Goal: Information Seeking & Learning: Learn about a topic

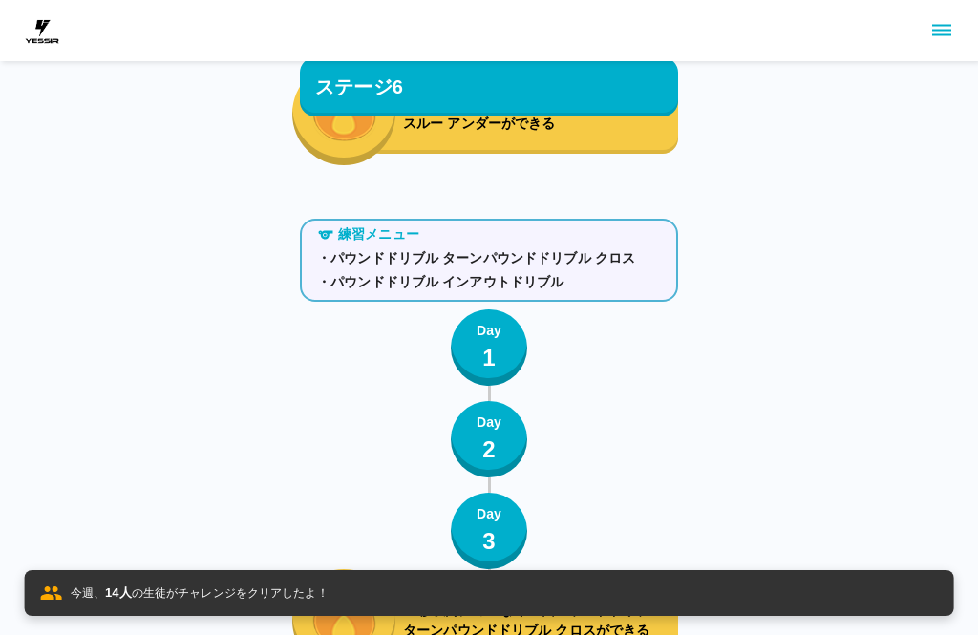
scroll to position [8311, 0]
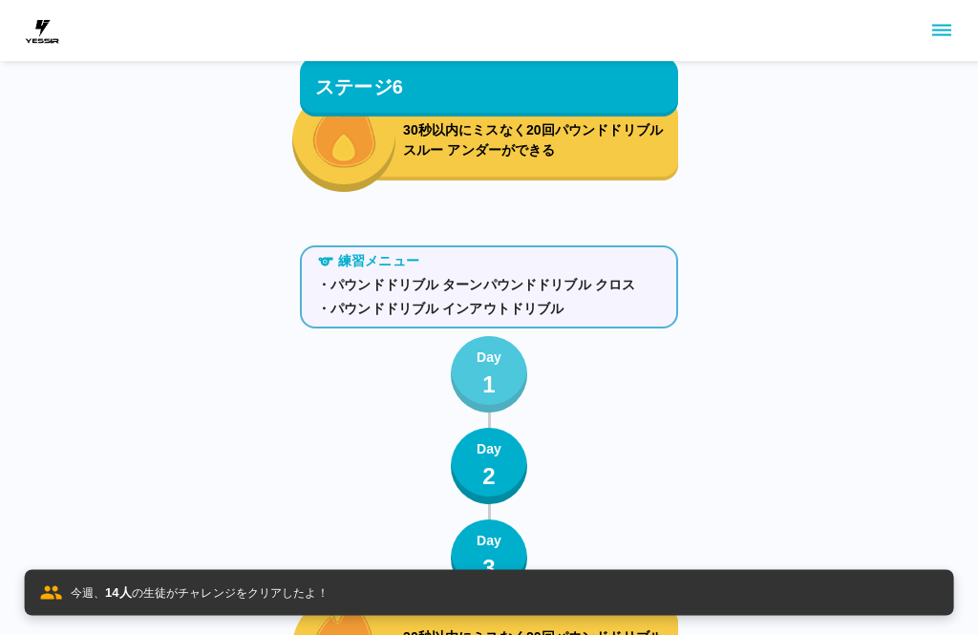
click at [467, 368] on button "Day 1" at bounding box center [489, 375] width 76 height 76
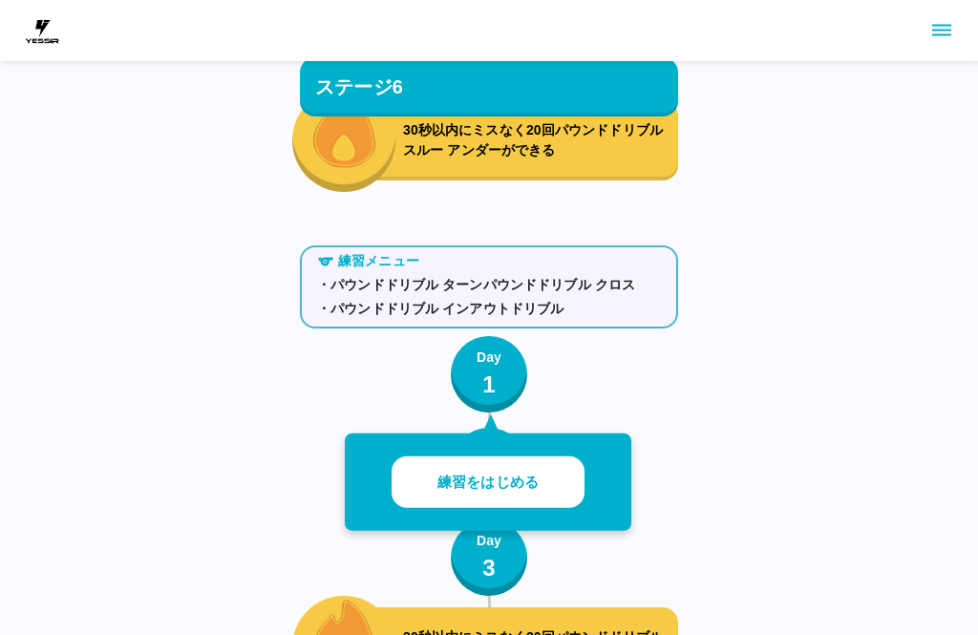
click at [431, 476] on button "練習をはじめる" at bounding box center [488, 483] width 193 height 53
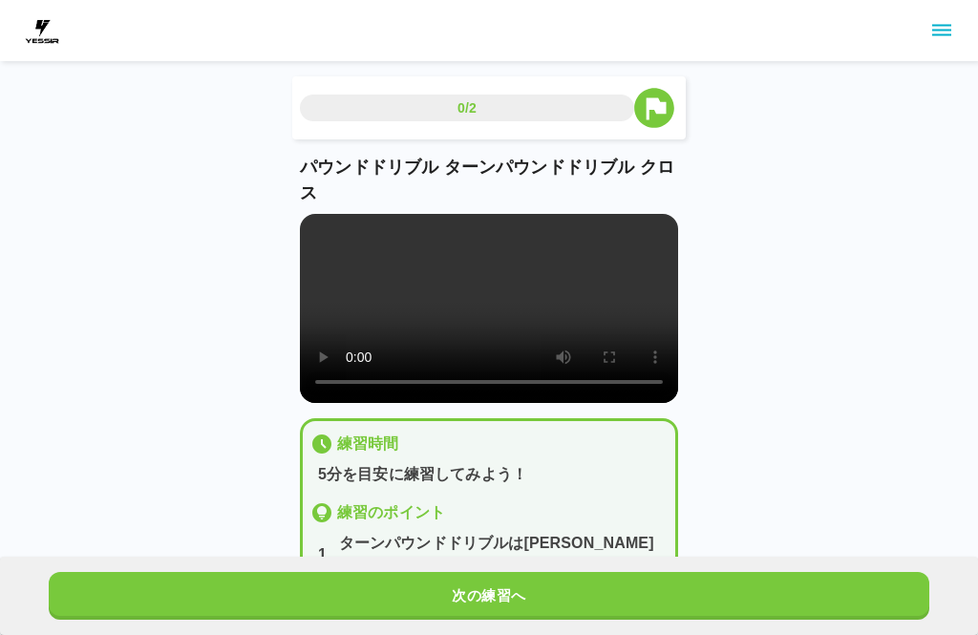
click at [495, 317] on video at bounding box center [489, 308] width 378 height 189
click at [674, 601] on button "次の練習へ" at bounding box center [489, 596] width 881 height 48
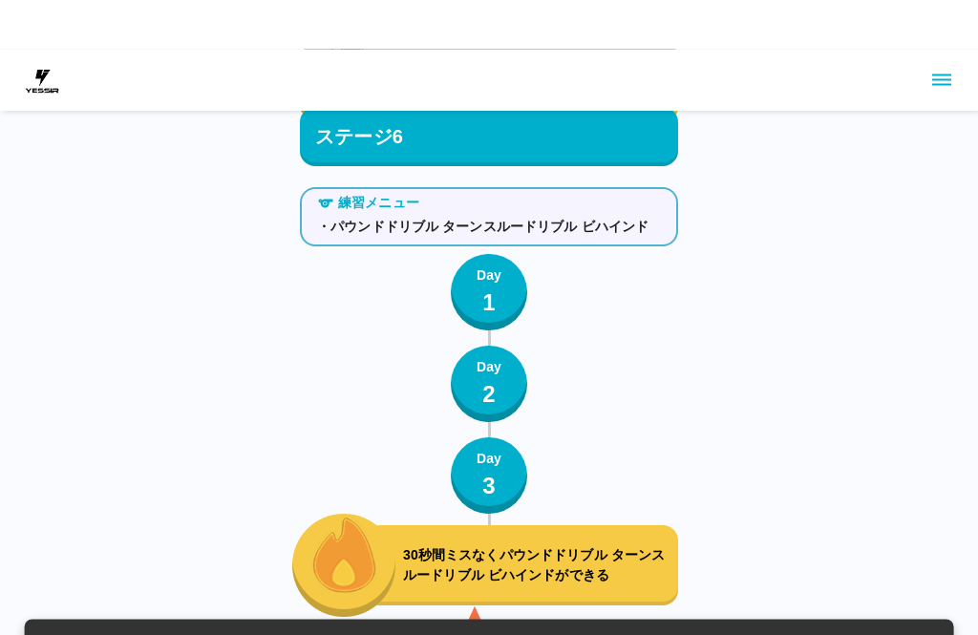
scroll to position [8877, 0]
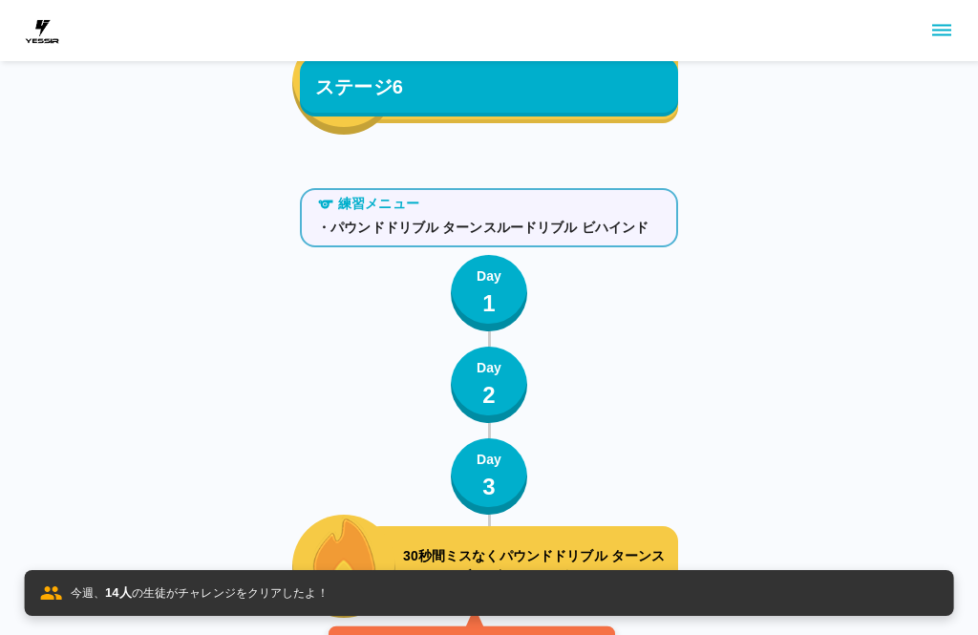
click at [486, 278] on p "Day" at bounding box center [489, 276] width 25 height 20
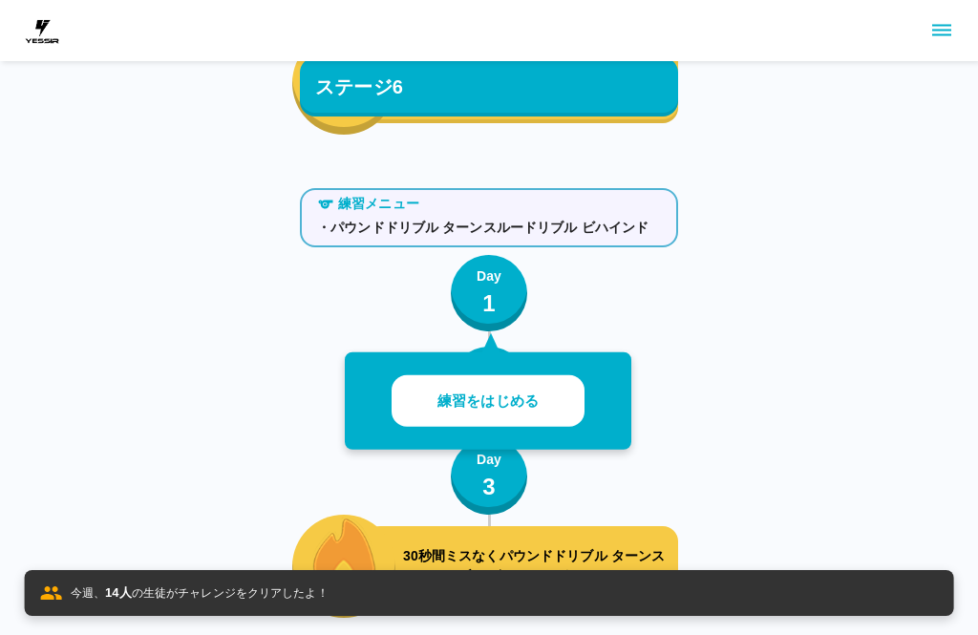
click at [554, 410] on button "練習をはじめる" at bounding box center [488, 401] width 193 height 53
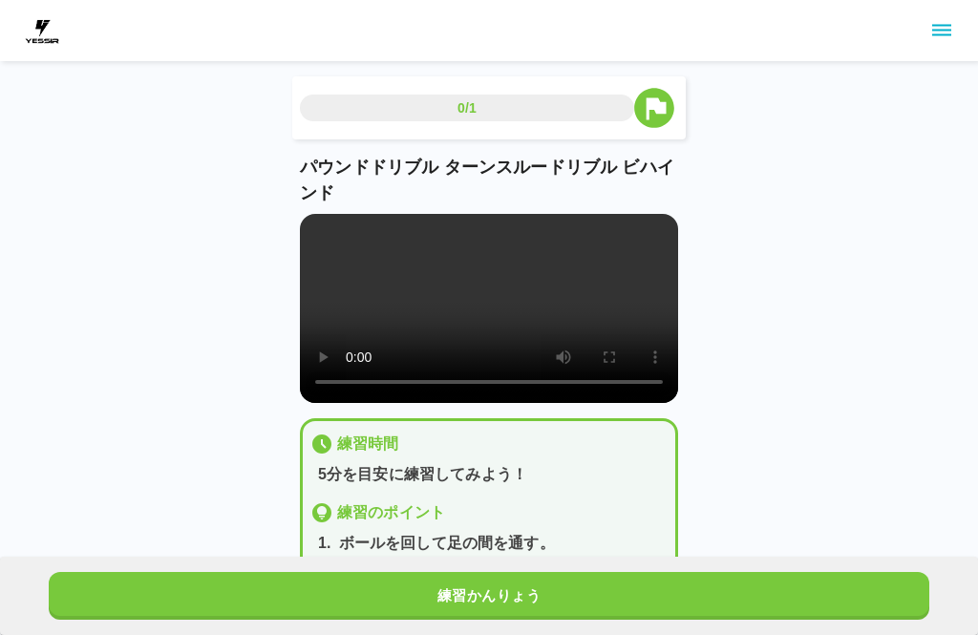
click at [502, 328] on video at bounding box center [489, 308] width 378 height 189
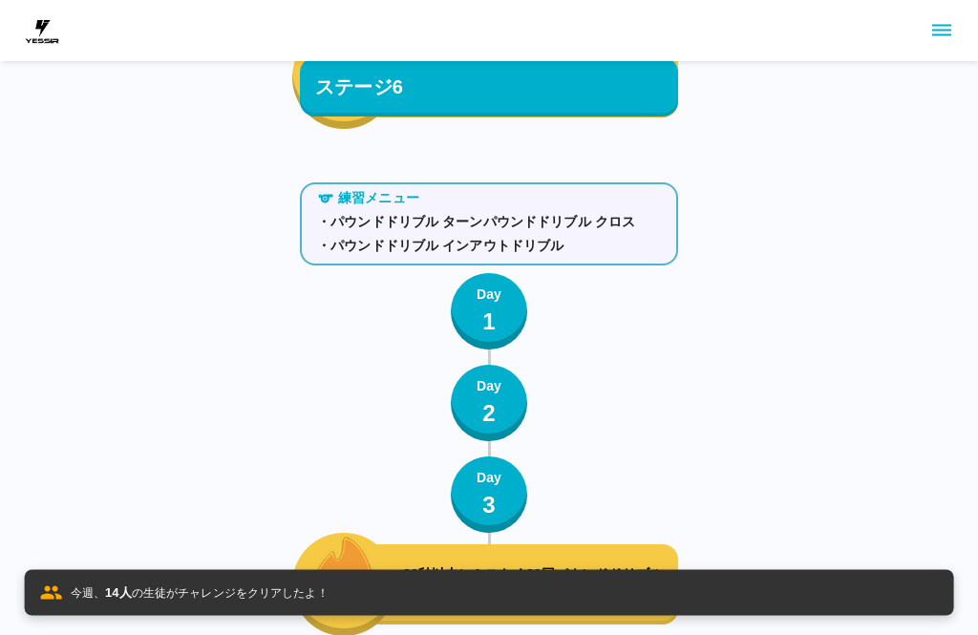
scroll to position [8371, 0]
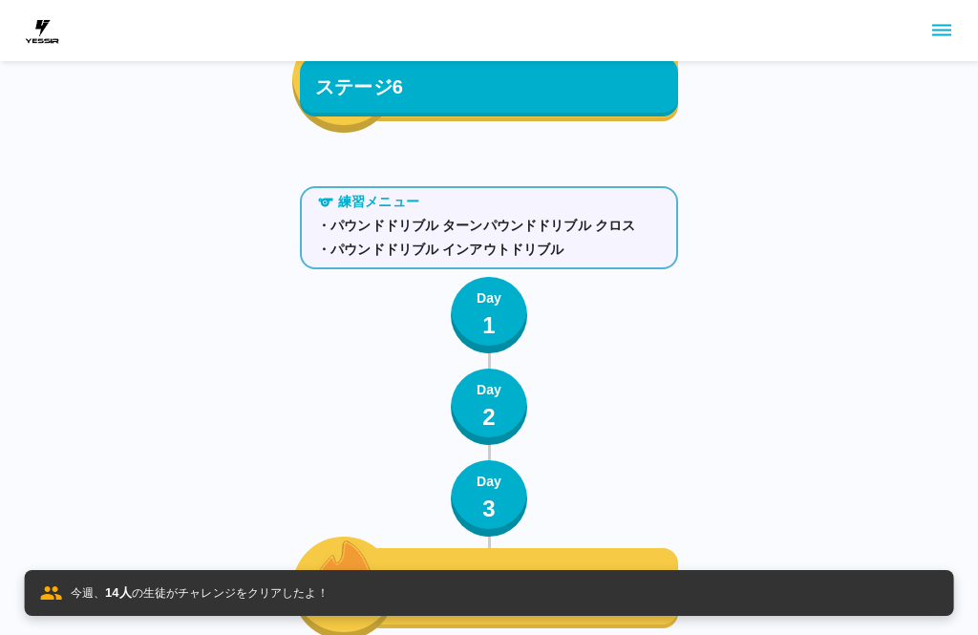
click at [490, 300] on p "Day" at bounding box center [489, 298] width 25 height 20
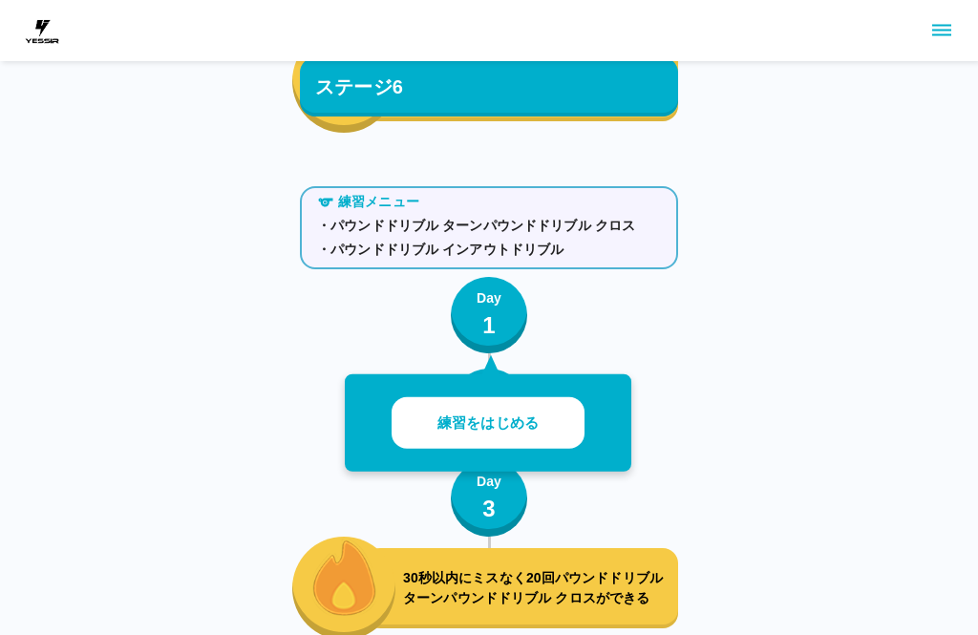
click at [533, 416] on p "練習をはじめる" at bounding box center [487, 424] width 101 height 22
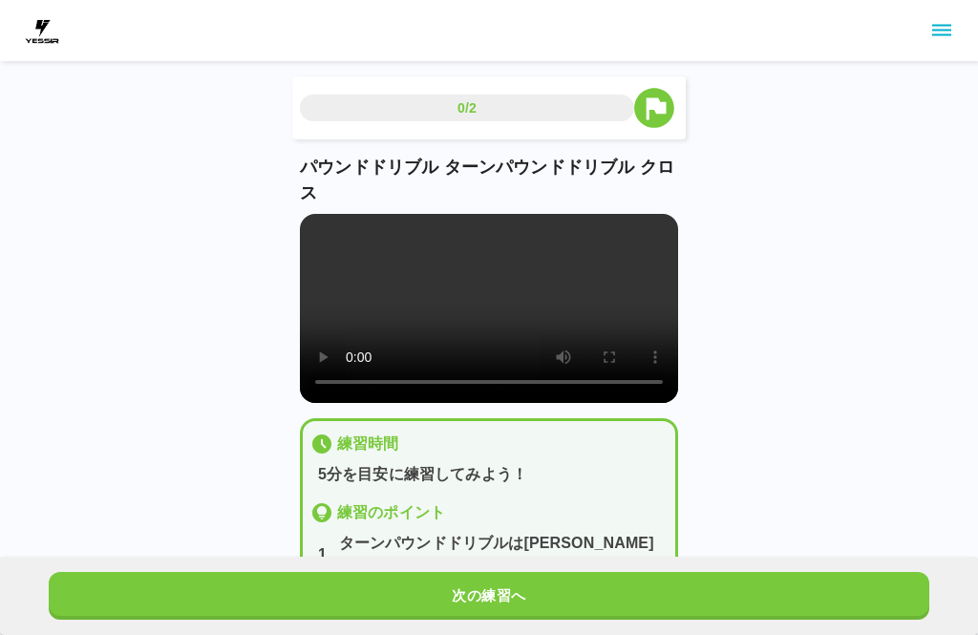
click at [636, 392] on video at bounding box center [489, 308] width 378 height 189
click at [645, 403] on video at bounding box center [489, 308] width 378 height 189
click at [330, 238] on video at bounding box center [489, 308] width 378 height 189
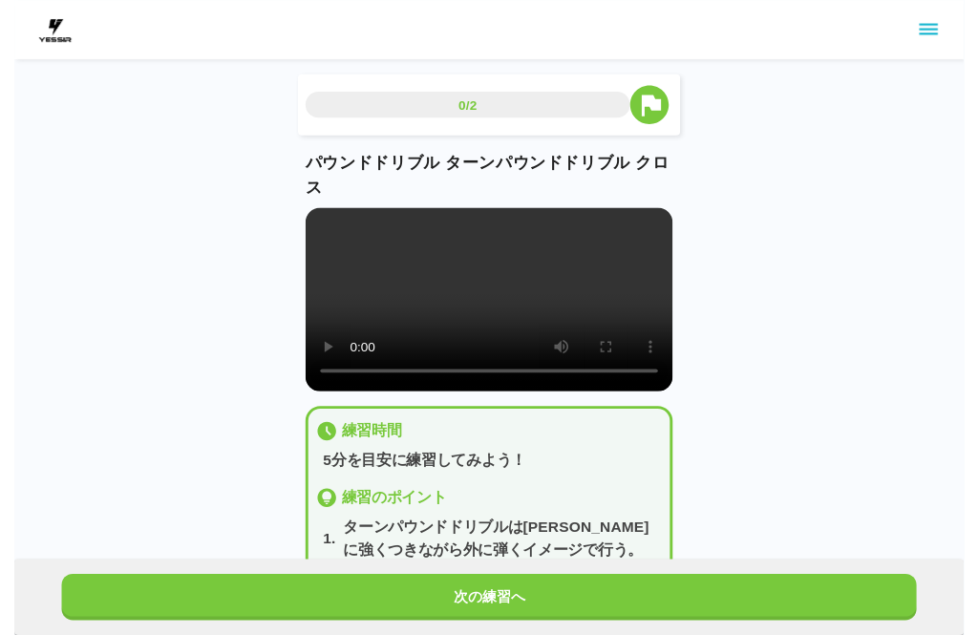
scroll to position [19, 0]
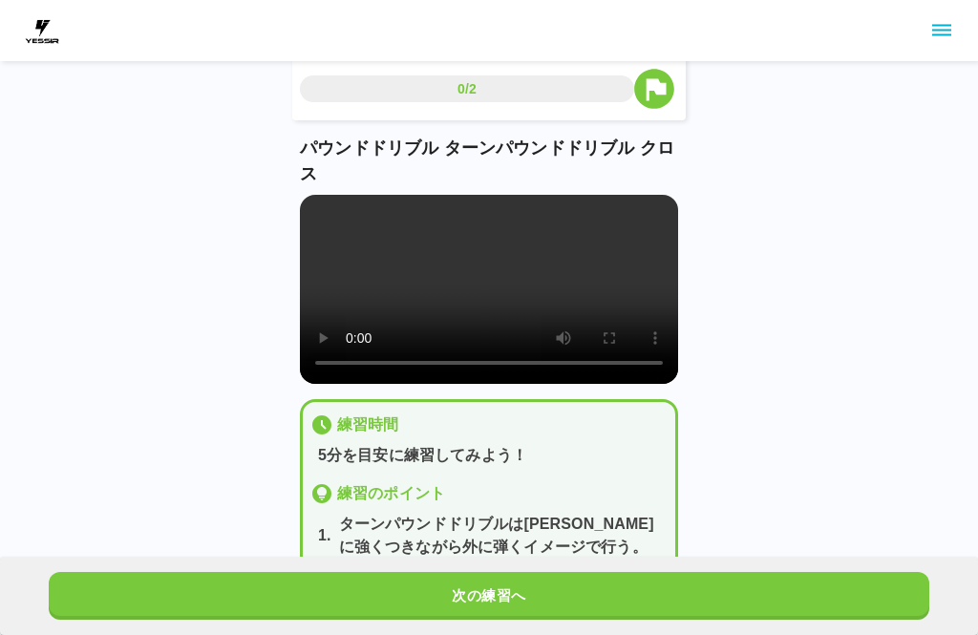
click at [569, 580] on button "次の練習へ" at bounding box center [489, 596] width 881 height 48
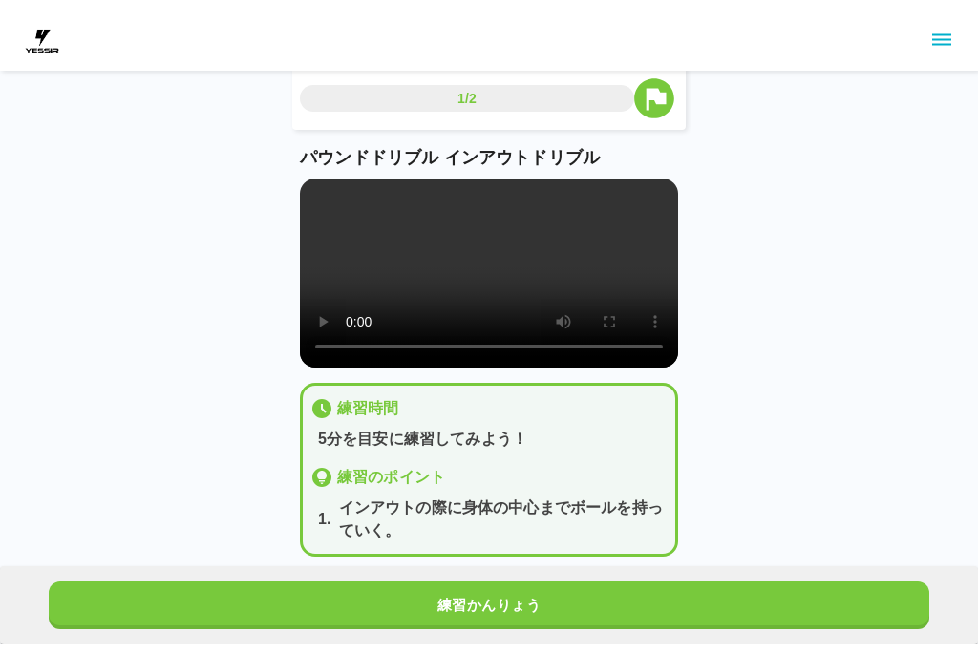
scroll to position [0, 0]
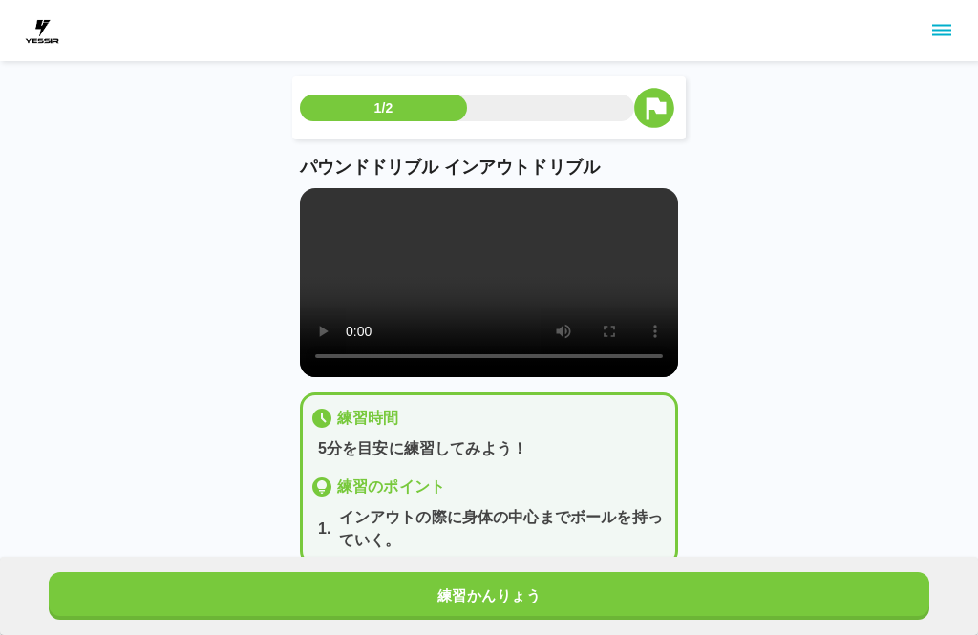
click at [475, 297] on video at bounding box center [489, 282] width 378 height 189
click at [315, 214] on video at bounding box center [489, 282] width 378 height 189
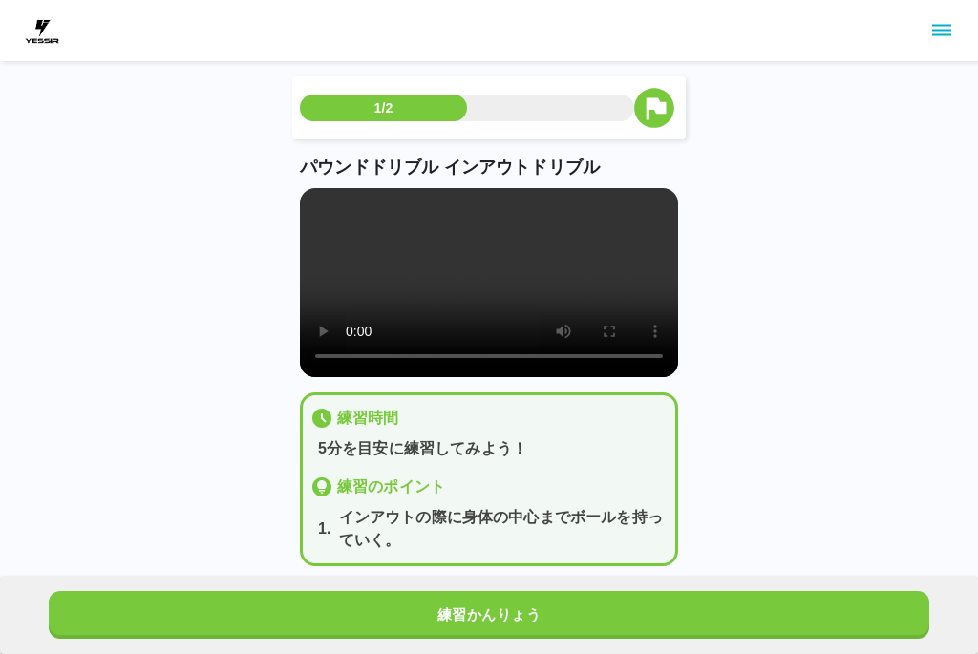
click at [319, 207] on video at bounding box center [489, 282] width 378 height 189
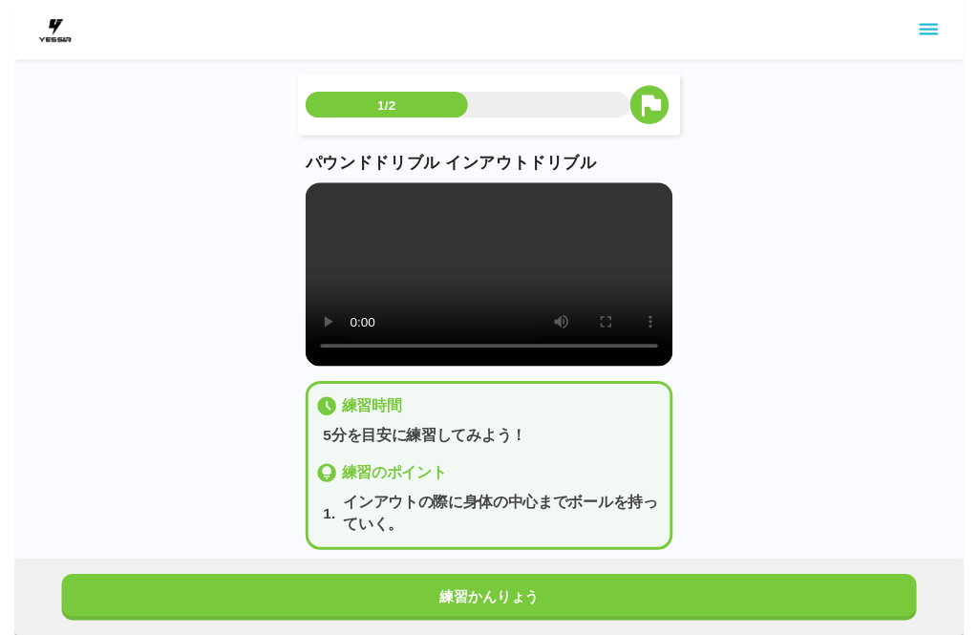
scroll to position [19, 0]
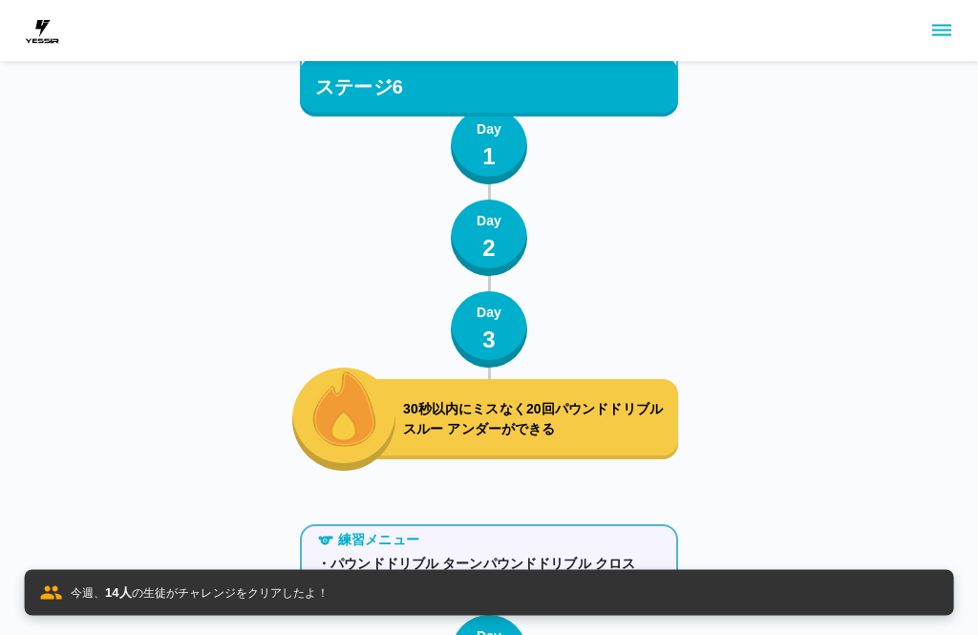
scroll to position [9133, 0]
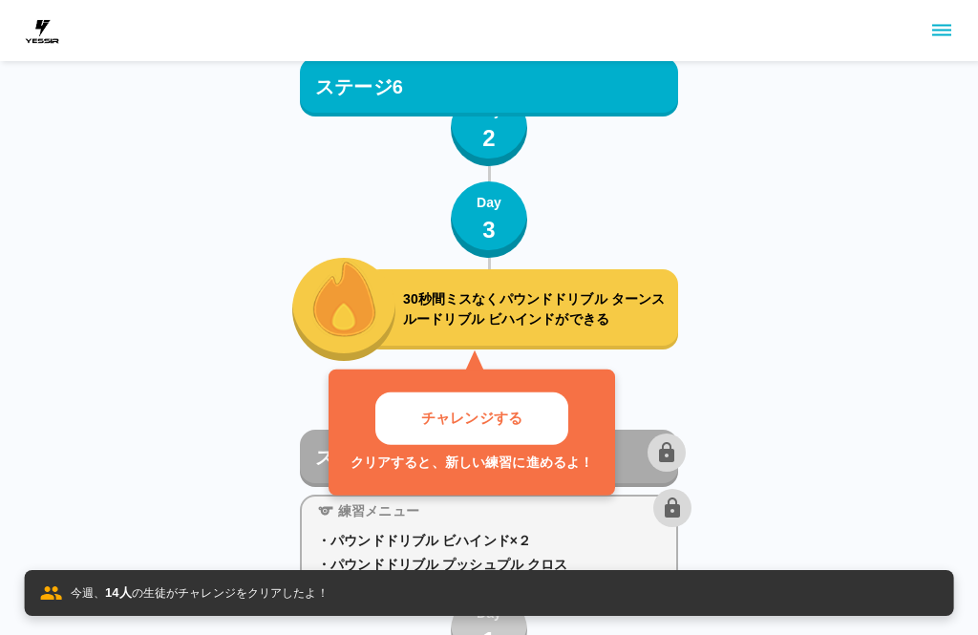
click at [509, 416] on p "チャレンジする" at bounding box center [471, 419] width 101 height 22
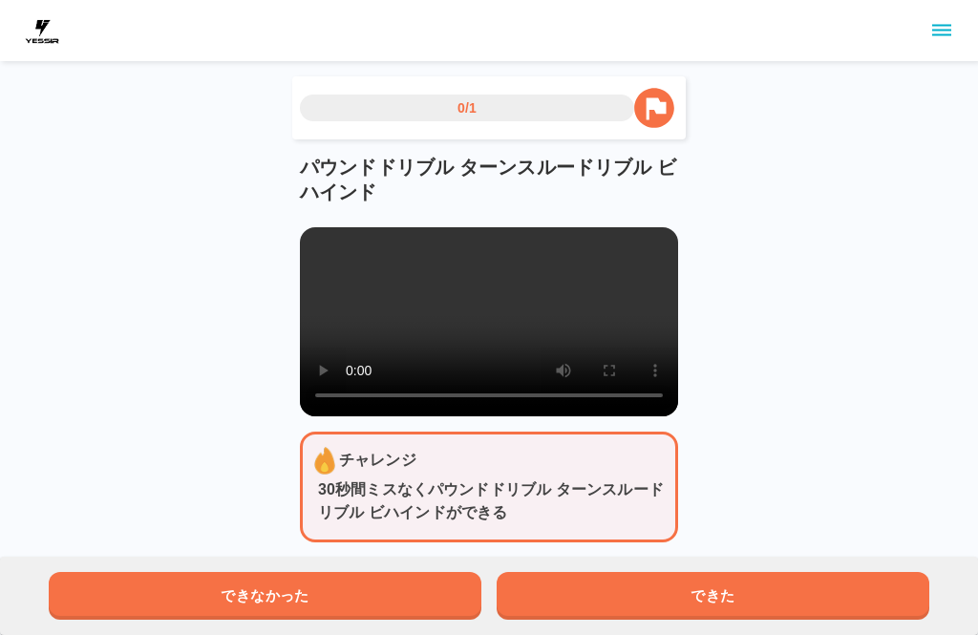
click at [651, 564] on div "できなかった できた" at bounding box center [489, 596] width 978 height 78
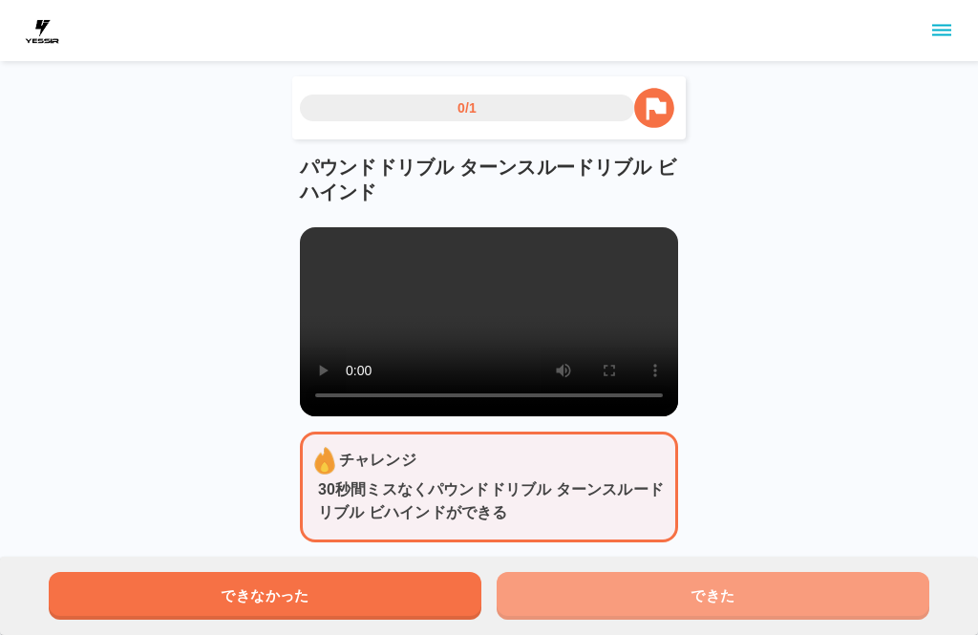
click at [538, 578] on button "できた" at bounding box center [713, 596] width 433 height 48
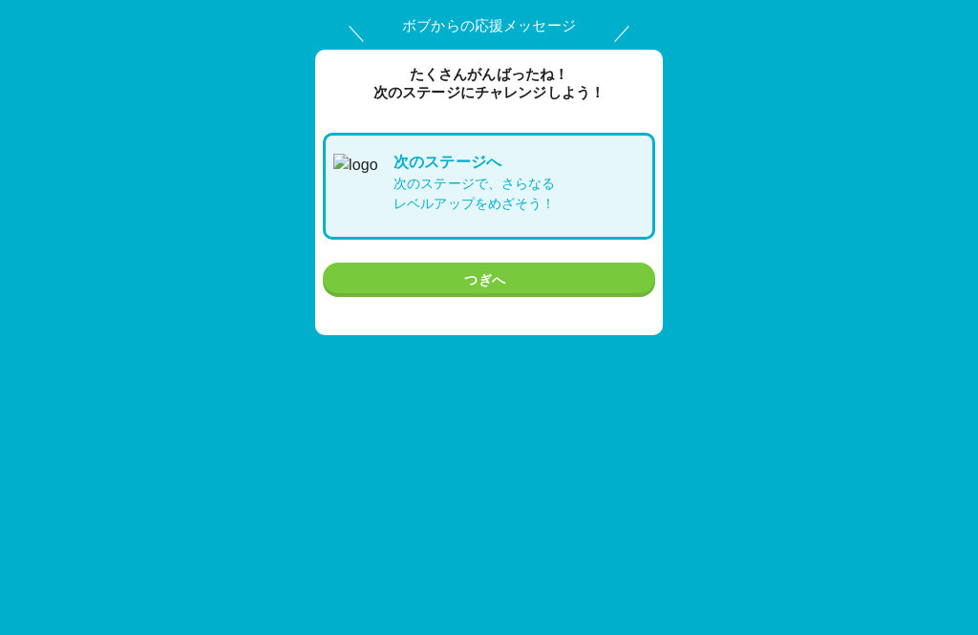
click at [543, 273] on button "つぎへ" at bounding box center [489, 280] width 332 height 35
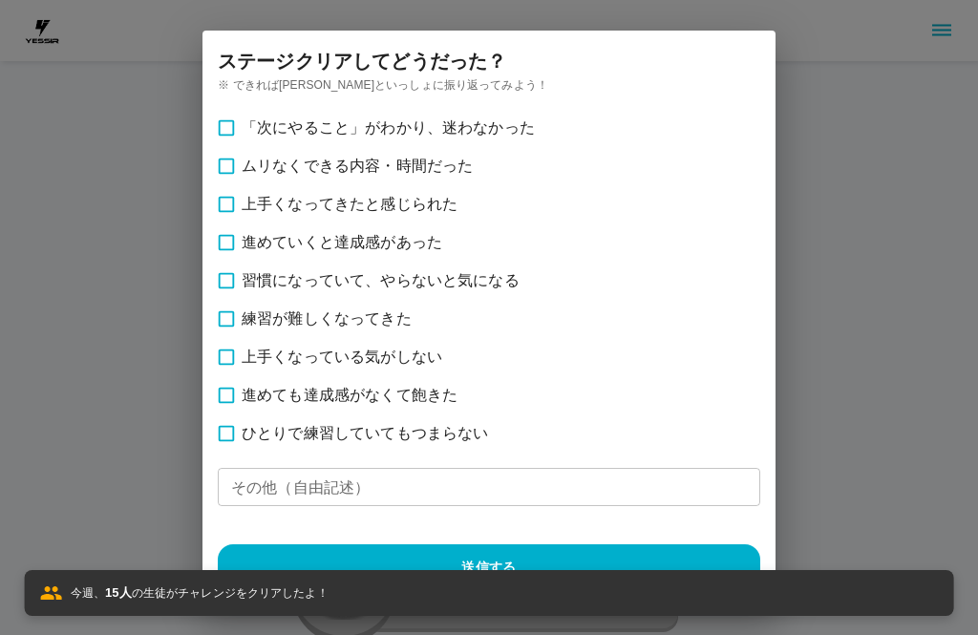
scroll to position [9442, 0]
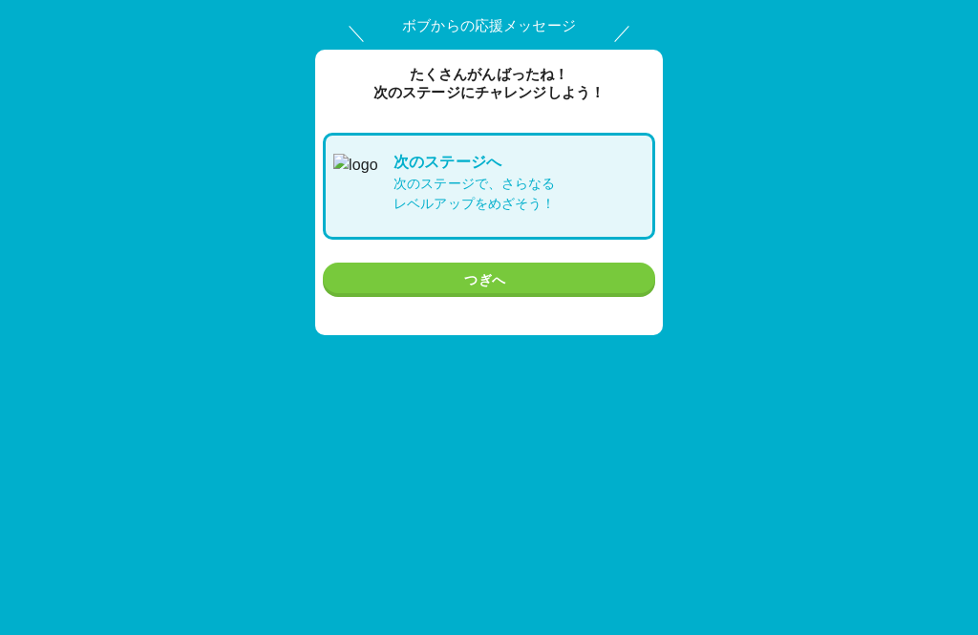
click at [574, 271] on button "つぎへ" at bounding box center [489, 280] width 332 height 35
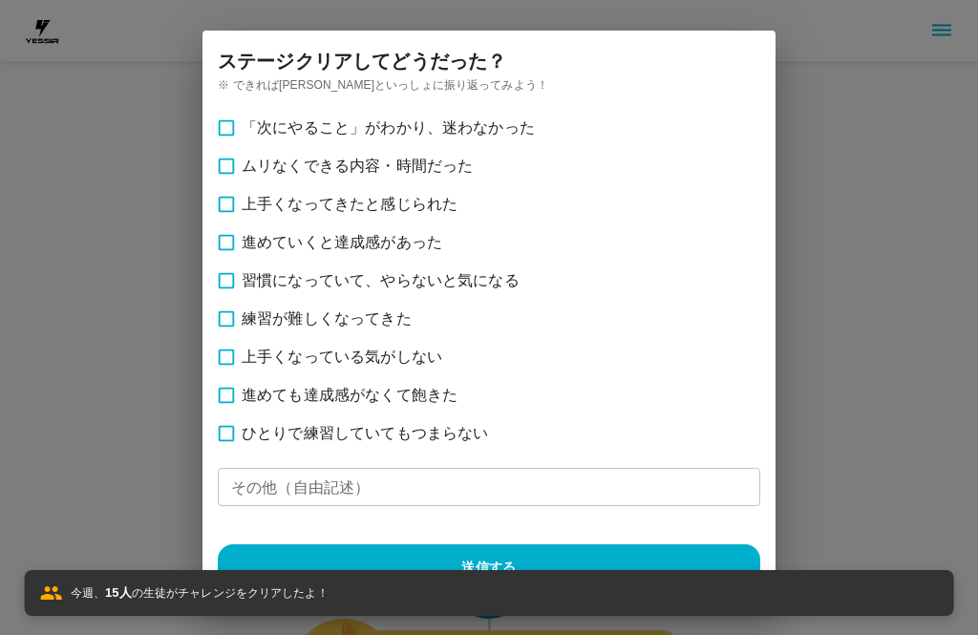
scroll to position [9442, 0]
click at [615, 546] on button "送信する" at bounding box center [489, 567] width 543 height 46
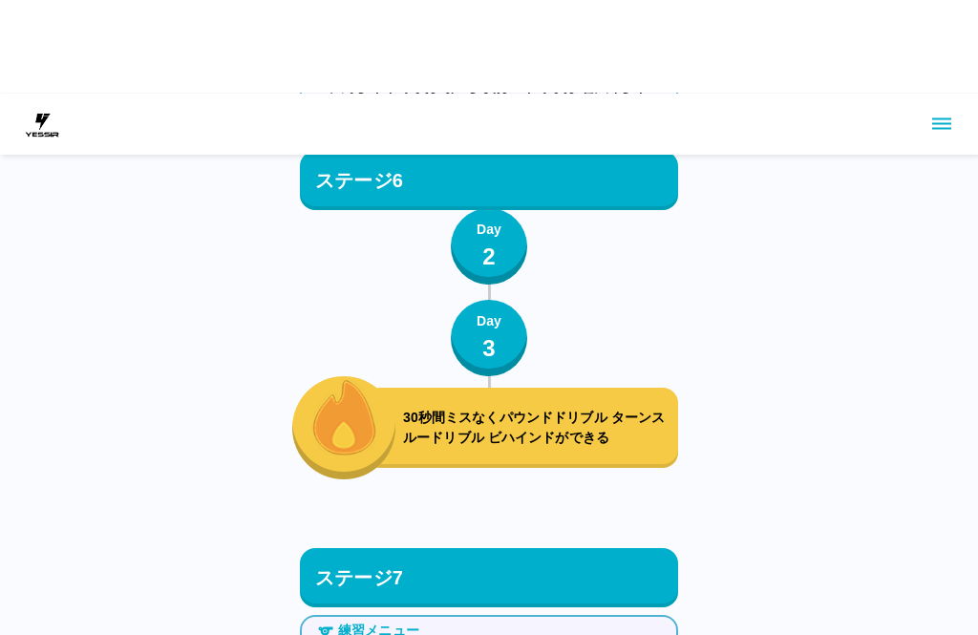
scroll to position [9015, 0]
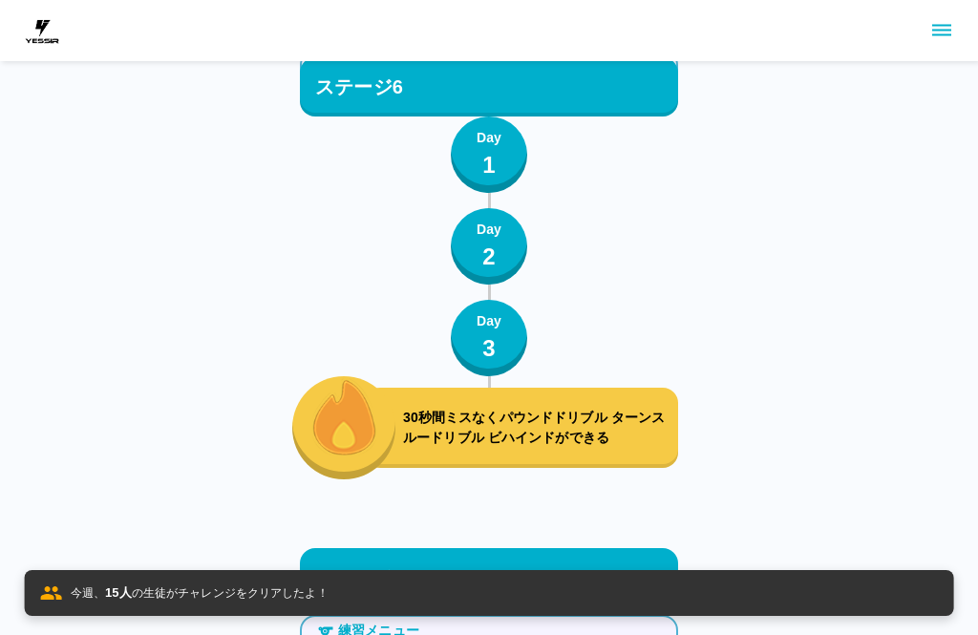
click at [573, 418] on p "30秒間ミスなくパウンドドリブル ターンスルードリブル ビハインドができる" at bounding box center [536, 428] width 267 height 40
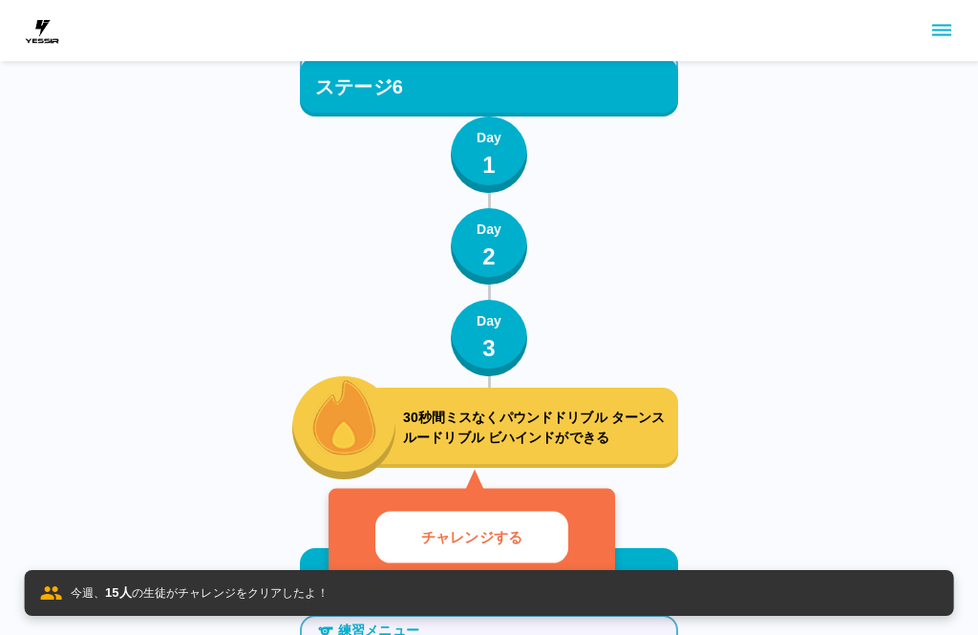
click at [548, 516] on button "チャレンジする" at bounding box center [471, 537] width 193 height 53
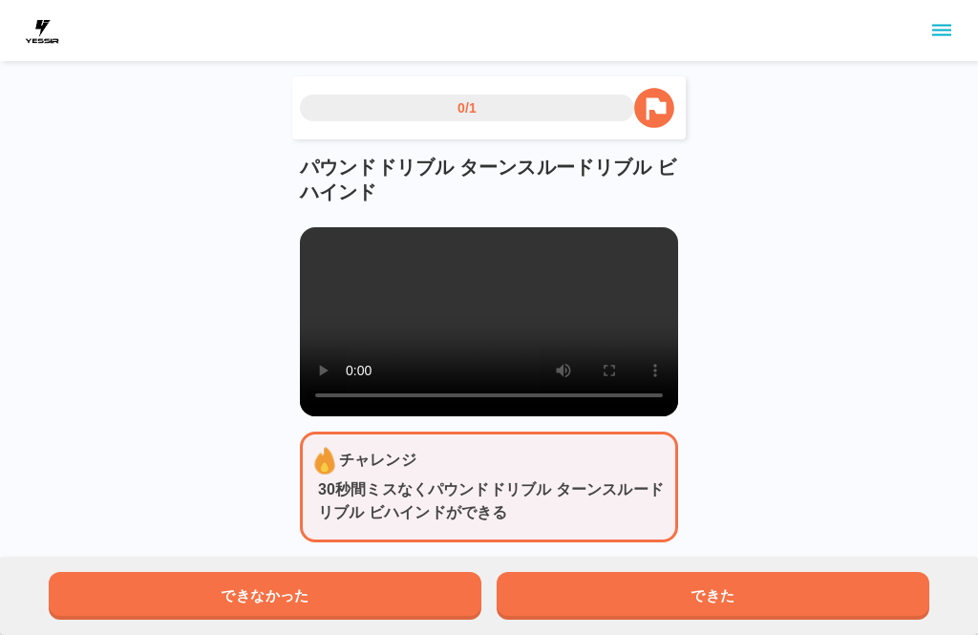
click at [681, 573] on button "できた" at bounding box center [713, 596] width 433 height 48
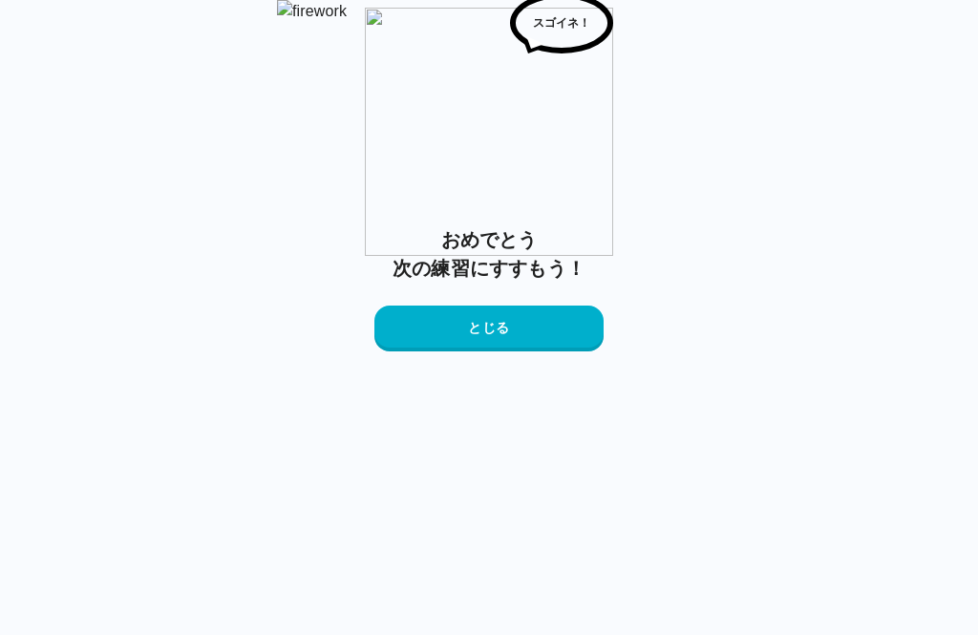
click at [337, 23] on img at bounding box center [489, 11] width 424 height 23
click at [569, 352] on button "とじる" at bounding box center [488, 329] width 229 height 46
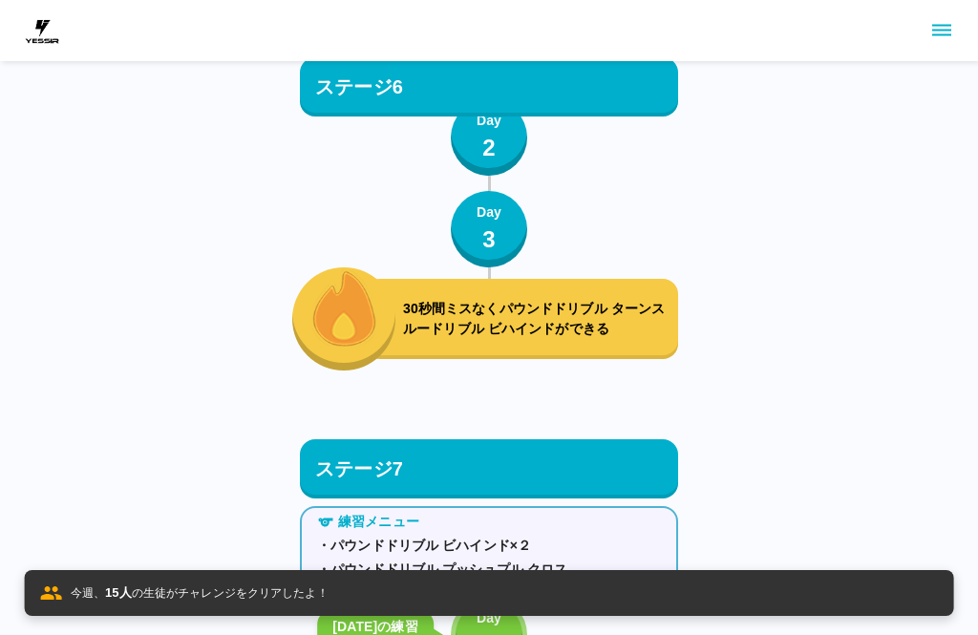
scroll to position [9114, 0]
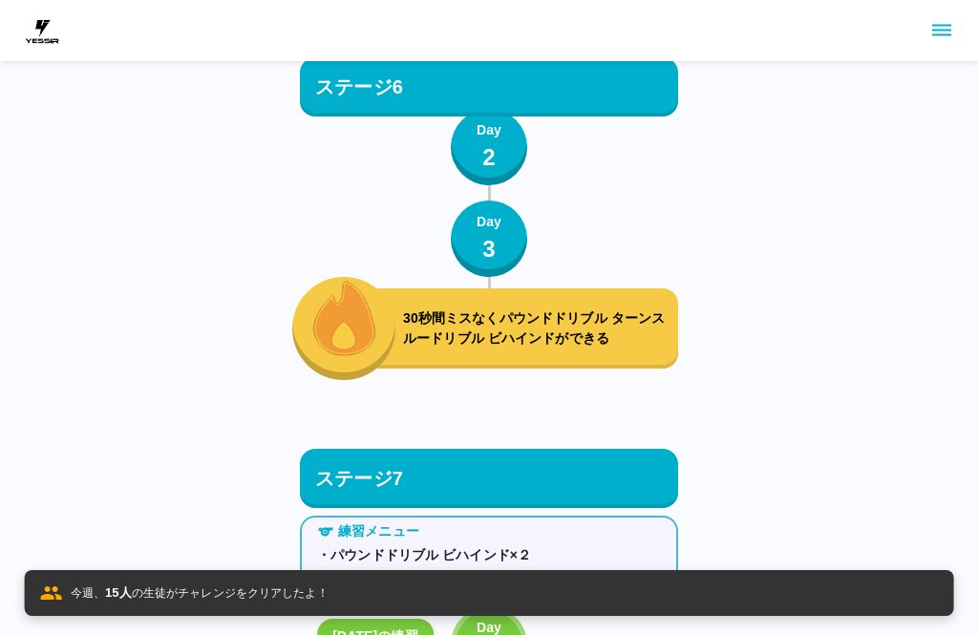
click at [651, 330] on p "30秒間ミスなくパウンドドリブル ターンスルードリブル ビハインドができる" at bounding box center [536, 329] width 267 height 40
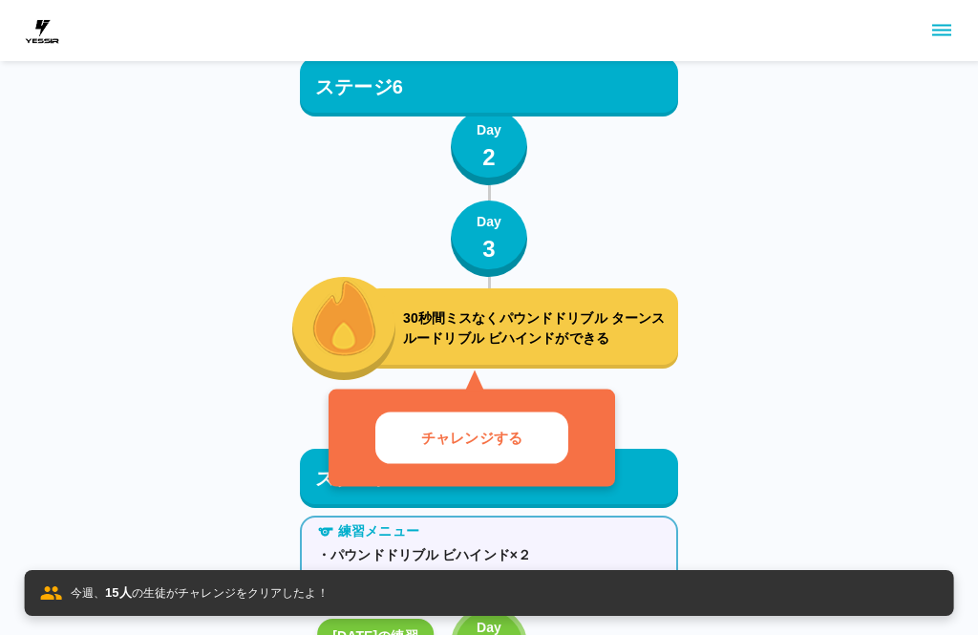
click at [556, 437] on button "チャレンジする" at bounding box center [471, 438] width 193 height 53
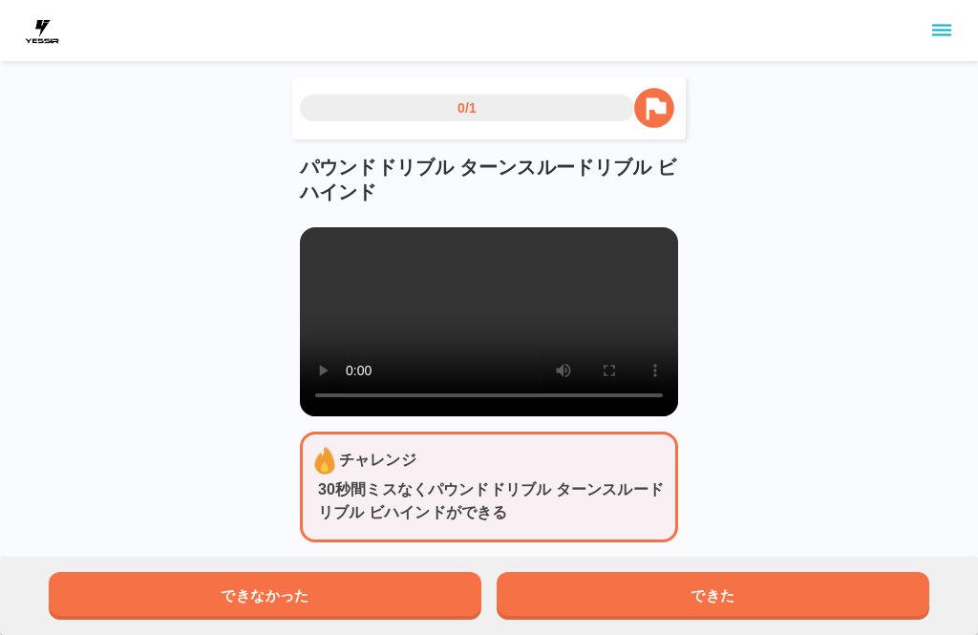
click at [485, 330] on video at bounding box center [489, 321] width 378 height 189
click at [531, 369] on video at bounding box center [489, 321] width 378 height 189
click at [328, 252] on video at bounding box center [489, 321] width 378 height 189
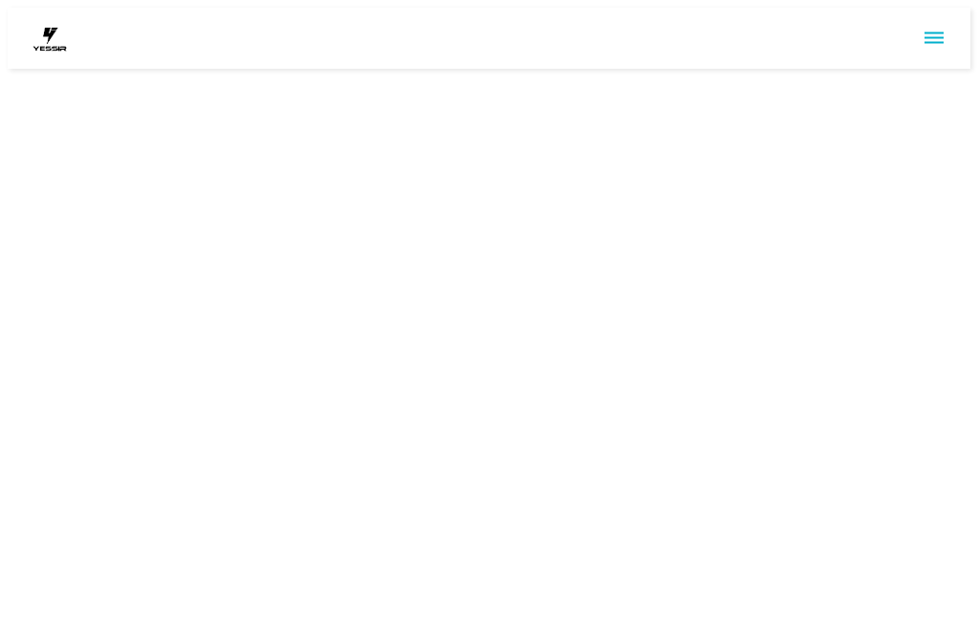
click at [686, 76] on html at bounding box center [489, 38] width 978 height 76
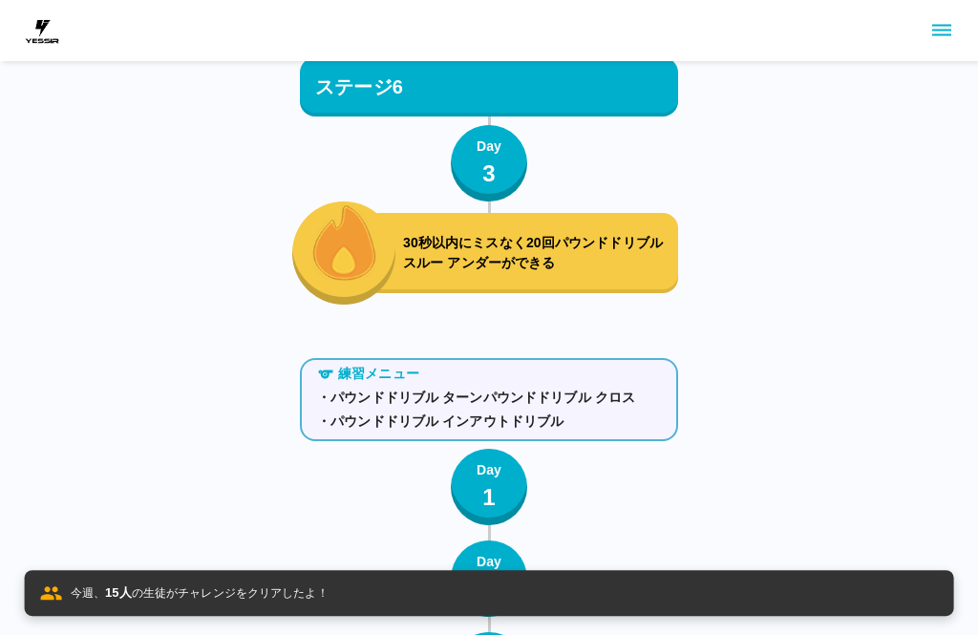
scroll to position [8177, 0]
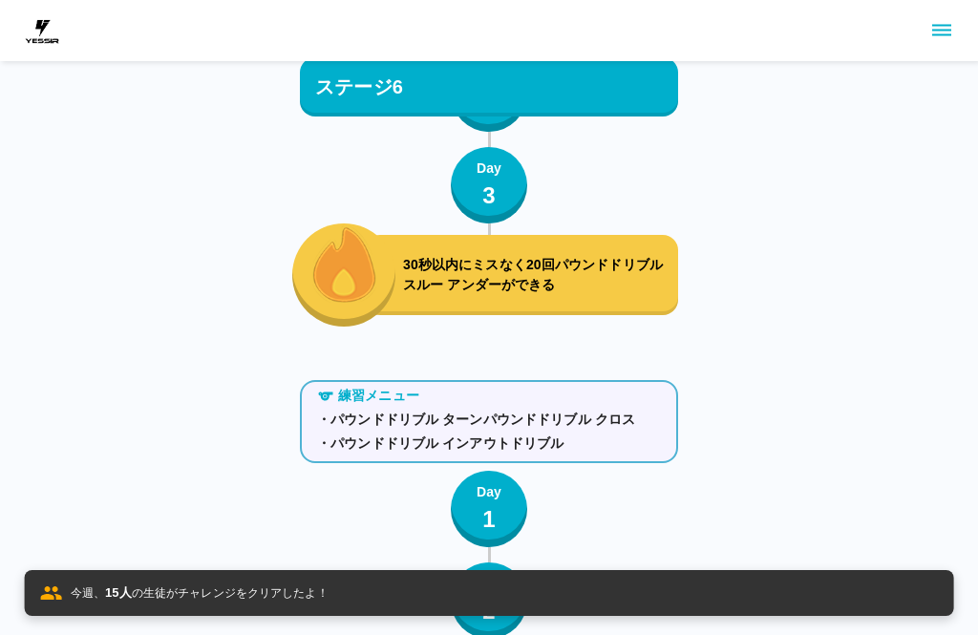
click at [493, 514] on p "1" at bounding box center [488, 519] width 13 height 34
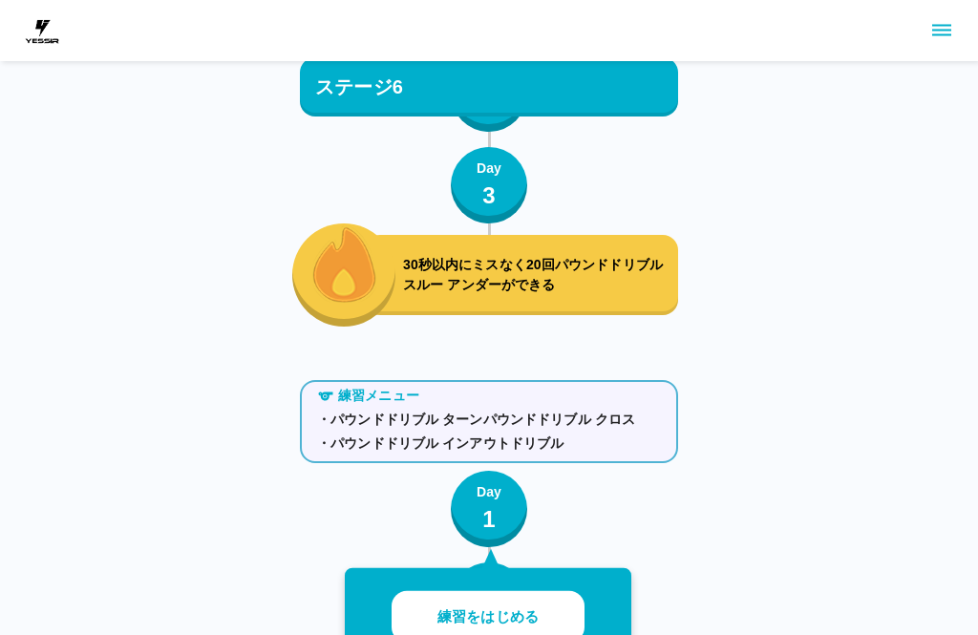
click at [553, 597] on button "練習をはじめる" at bounding box center [488, 617] width 193 height 53
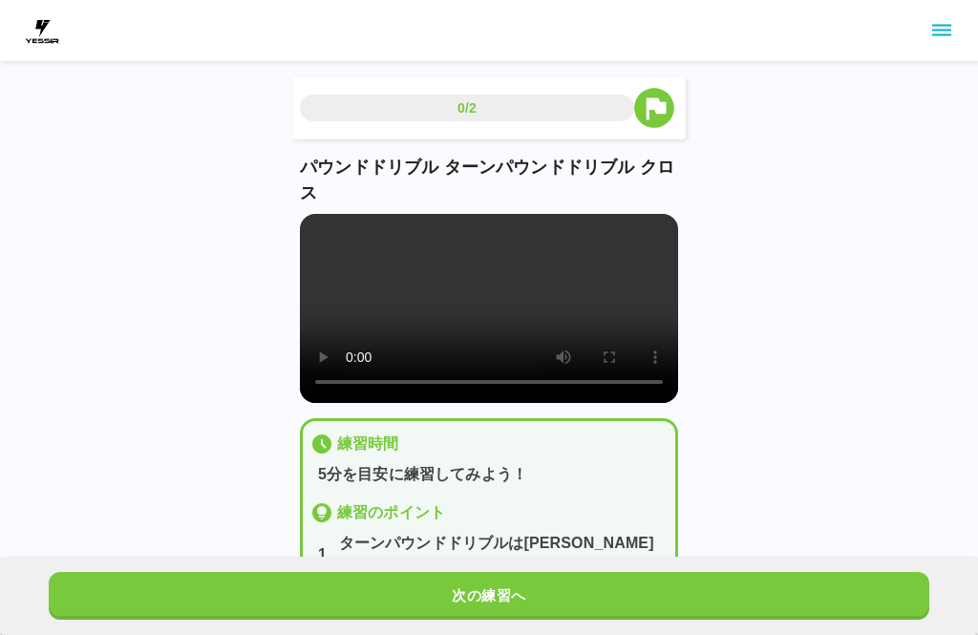
click at [647, 589] on button "次の練習へ" at bounding box center [489, 596] width 881 height 48
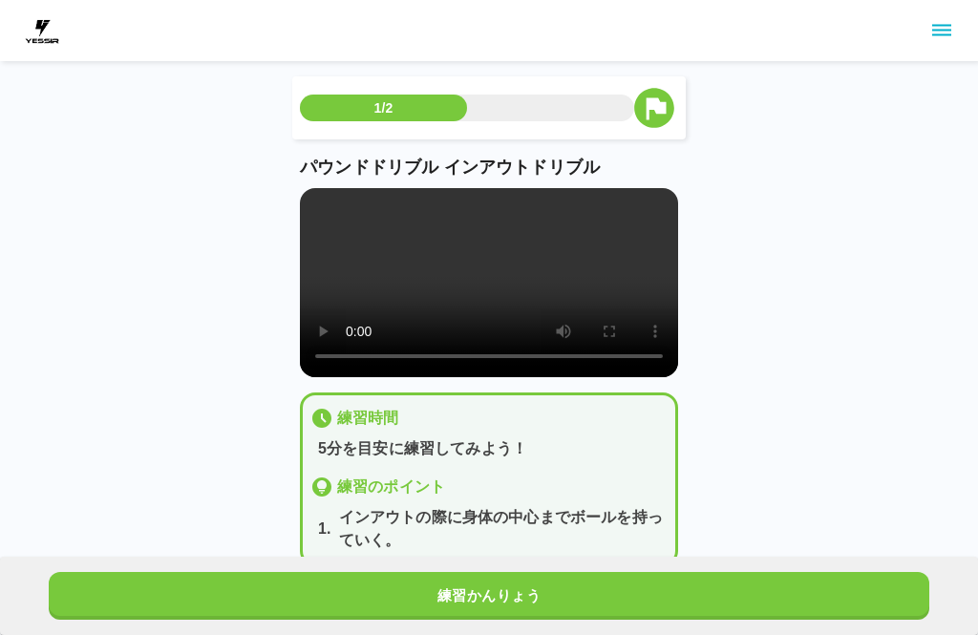
click at [333, 213] on video at bounding box center [489, 282] width 378 height 189
click at [348, 236] on video at bounding box center [489, 282] width 378 height 189
click at [321, 205] on video at bounding box center [489, 282] width 378 height 189
